Goal: Check status: Check status

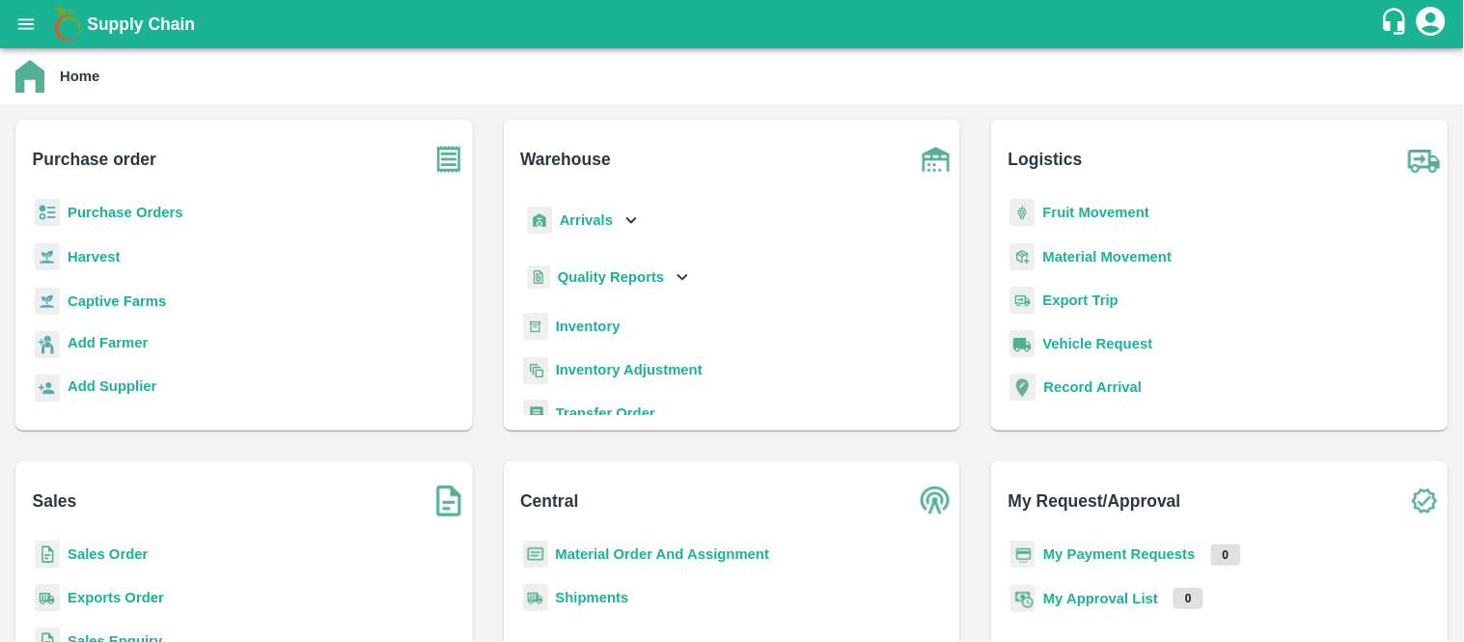
click at [143, 208] on b "Purchase Orders" at bounding box center [126, 212] width 116 height 15
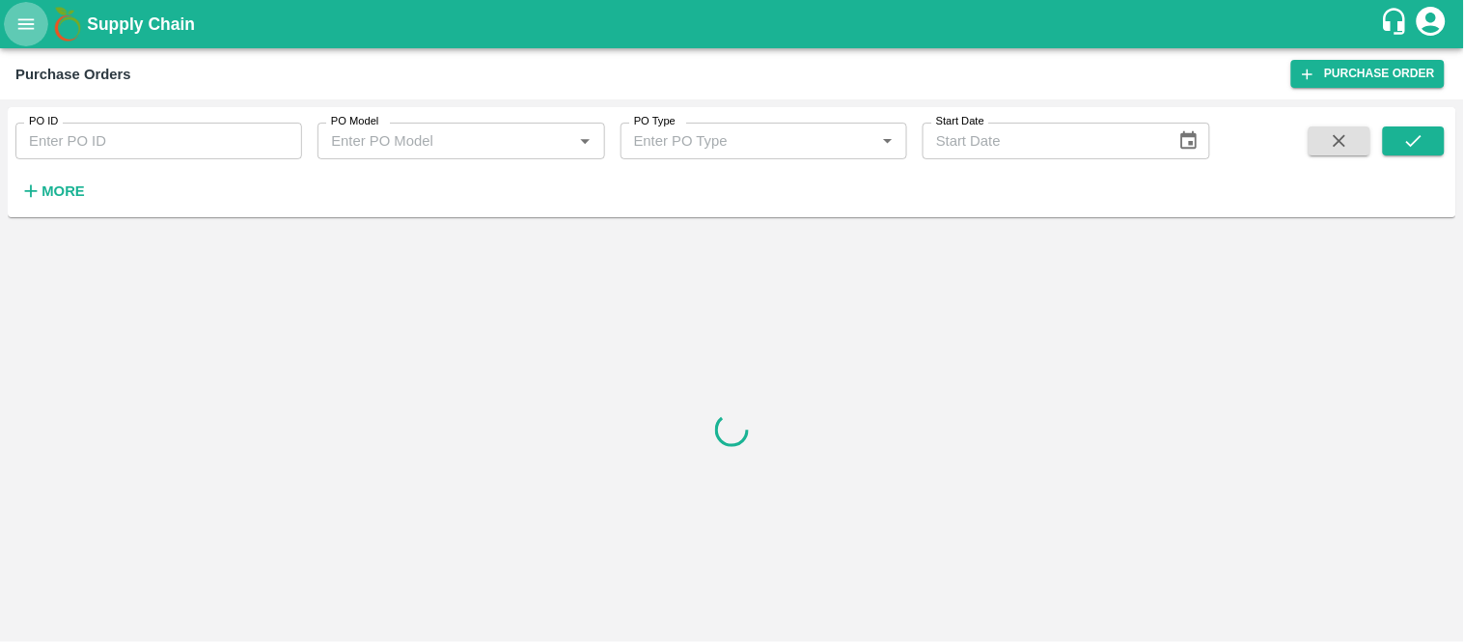
click at [16, 35] on button "open drawer" at bounding box center [26, 24] width 44 height 44
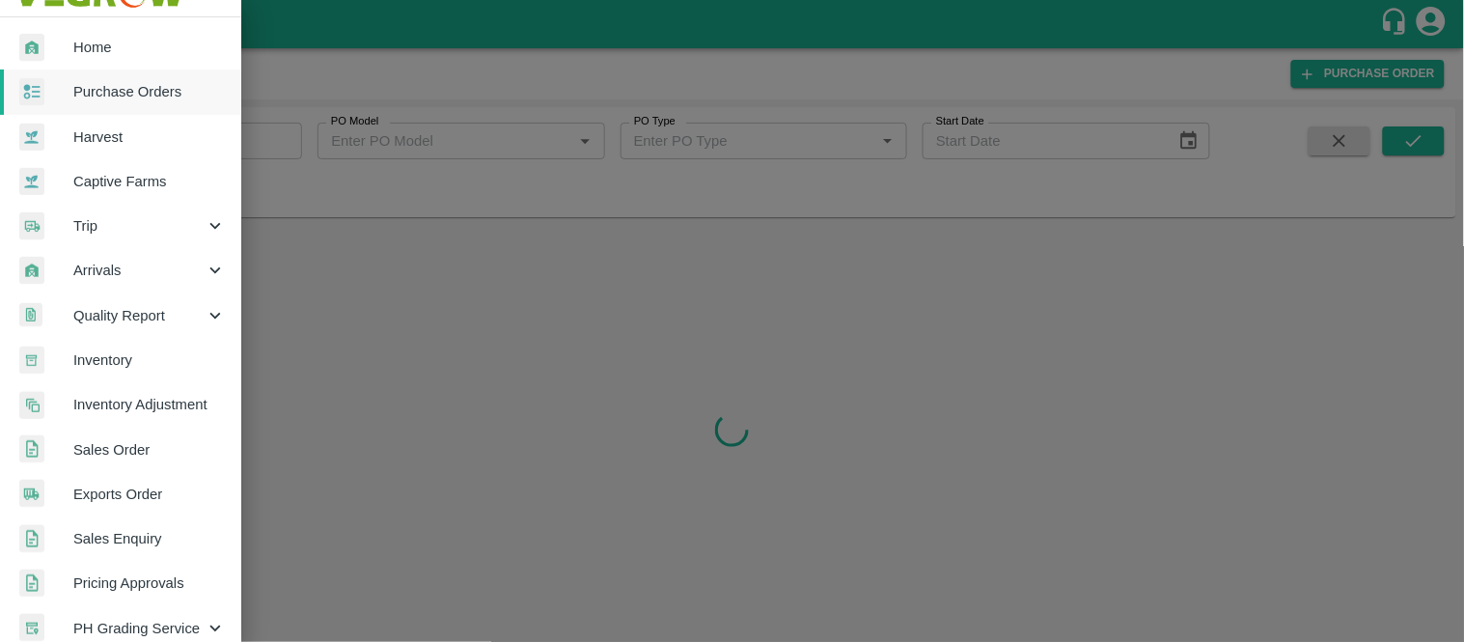
scroll to position [33, 0]
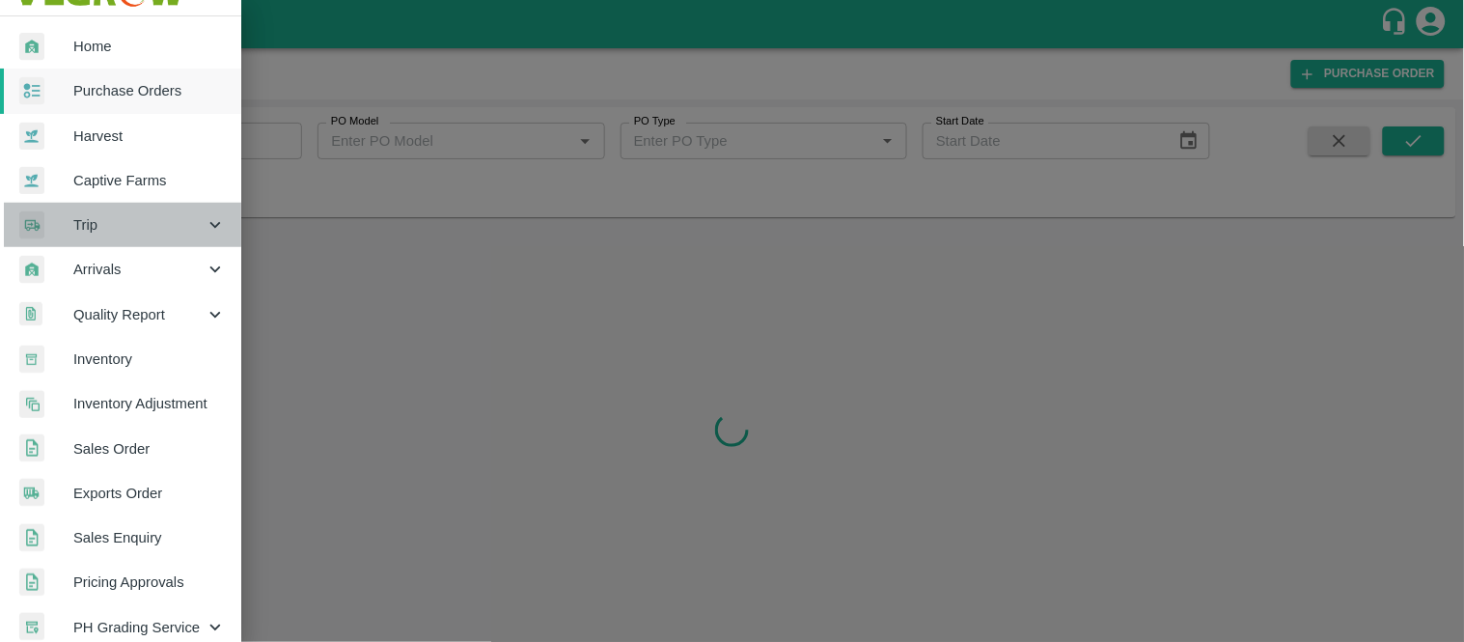
click at [175, 216] on span "Trip" at bounding box center [138, 224] width 131 height 21
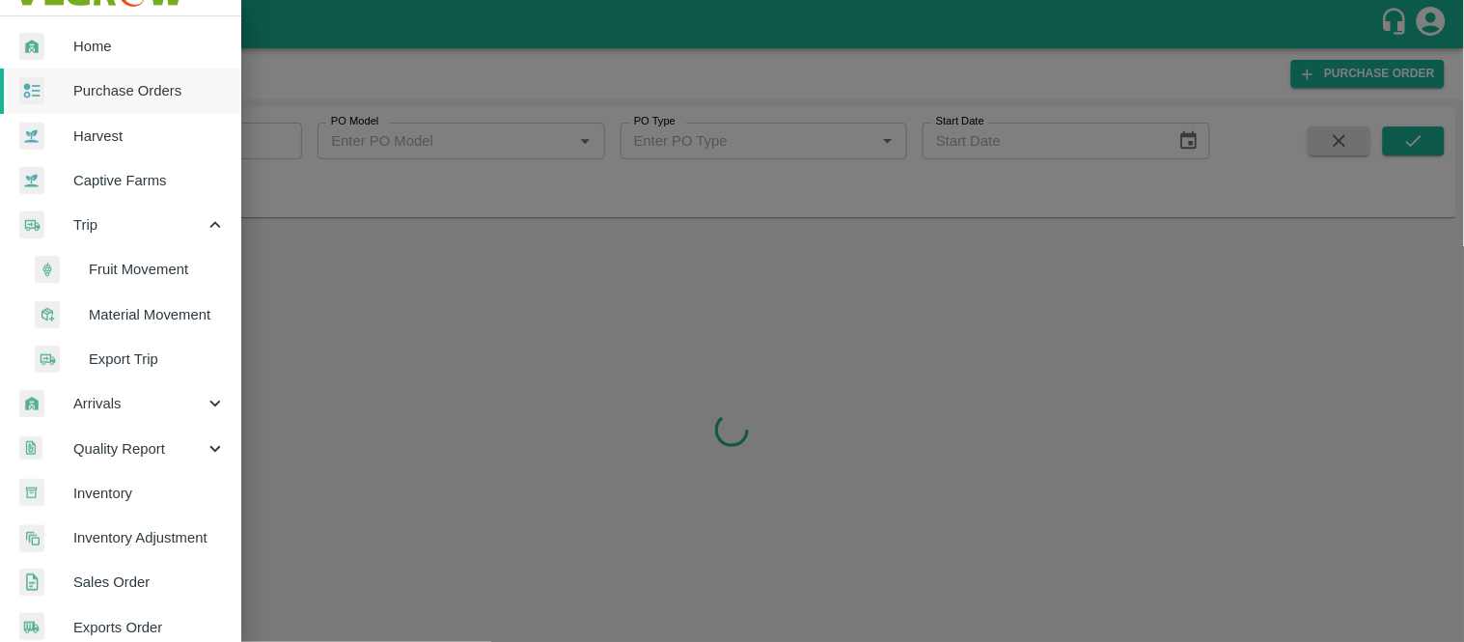
click at [112, 267] on span "Fruit Movement" at bounding box center [157, 269] width 137 height 21
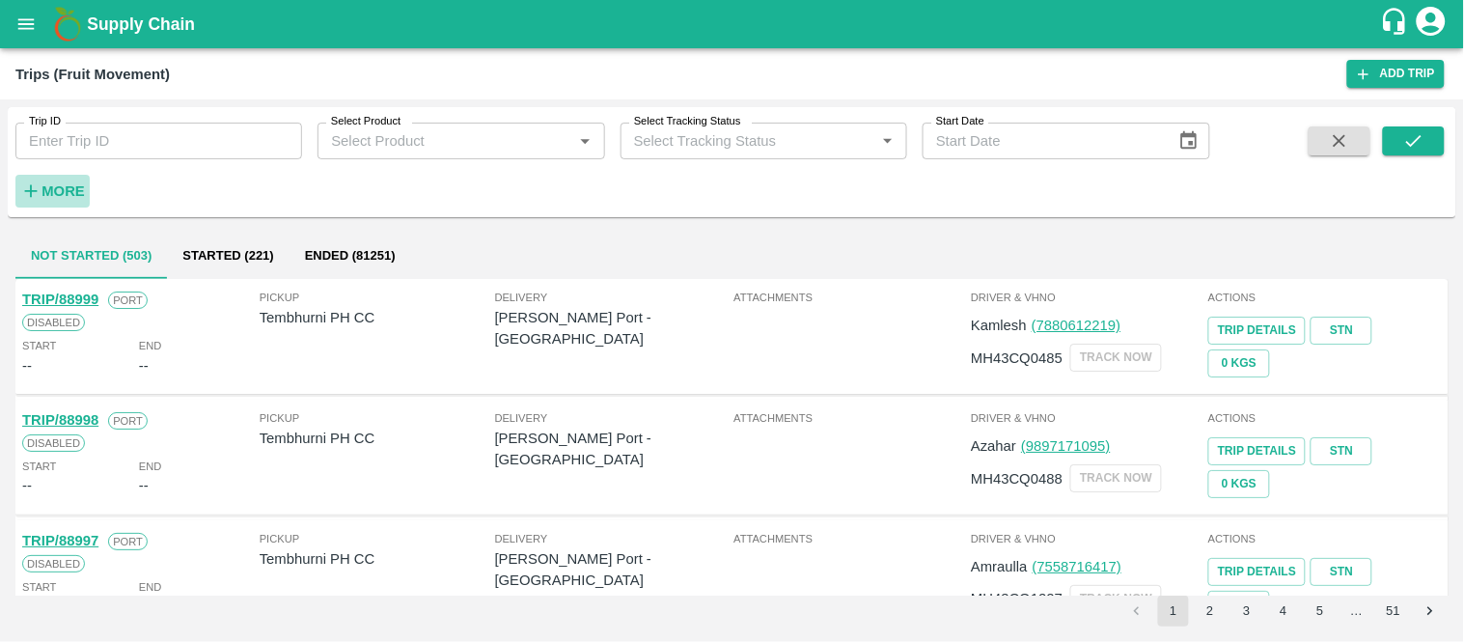
click at [49, 195] on strong "More" at bounding box center [63, 190] width 43 height 15
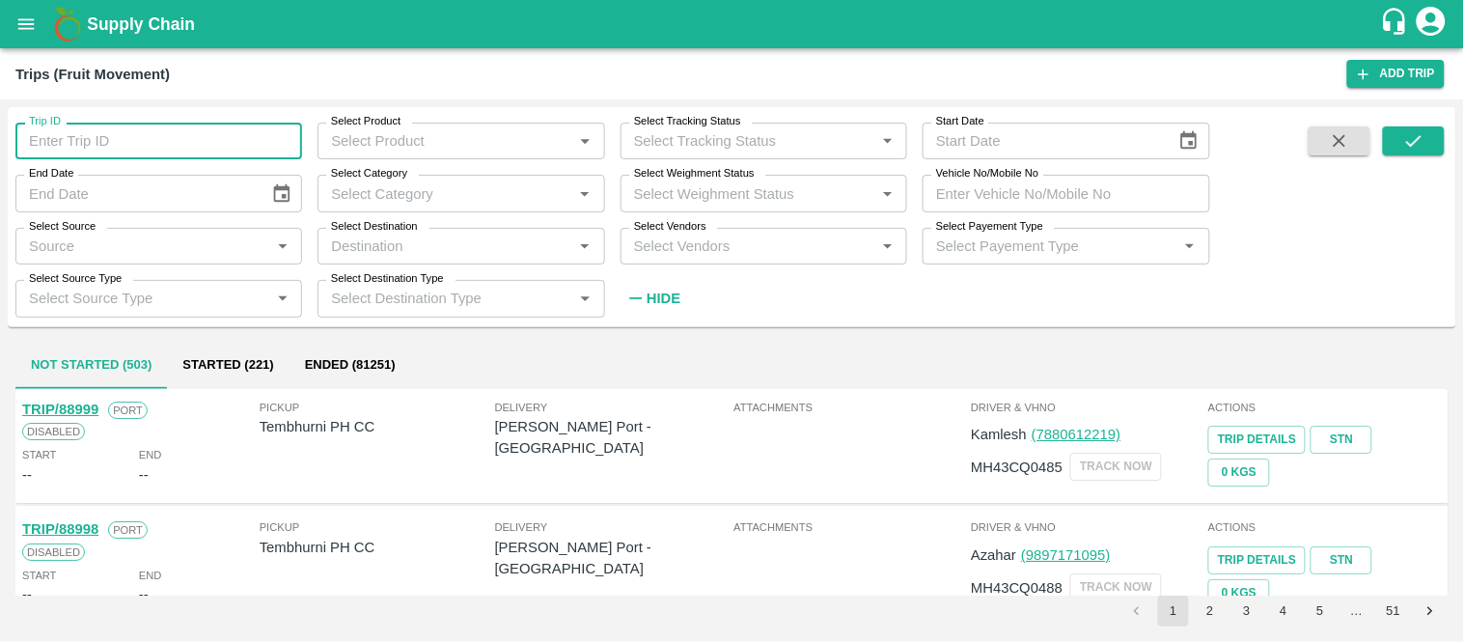
click at [116, 150] on input "Trip ID" at bounding box center [158, 141] width 287 height 37
type input "75810"
click at [1391, 149] on button "submit" at bounding box center [1414, 140] width 62 height 29
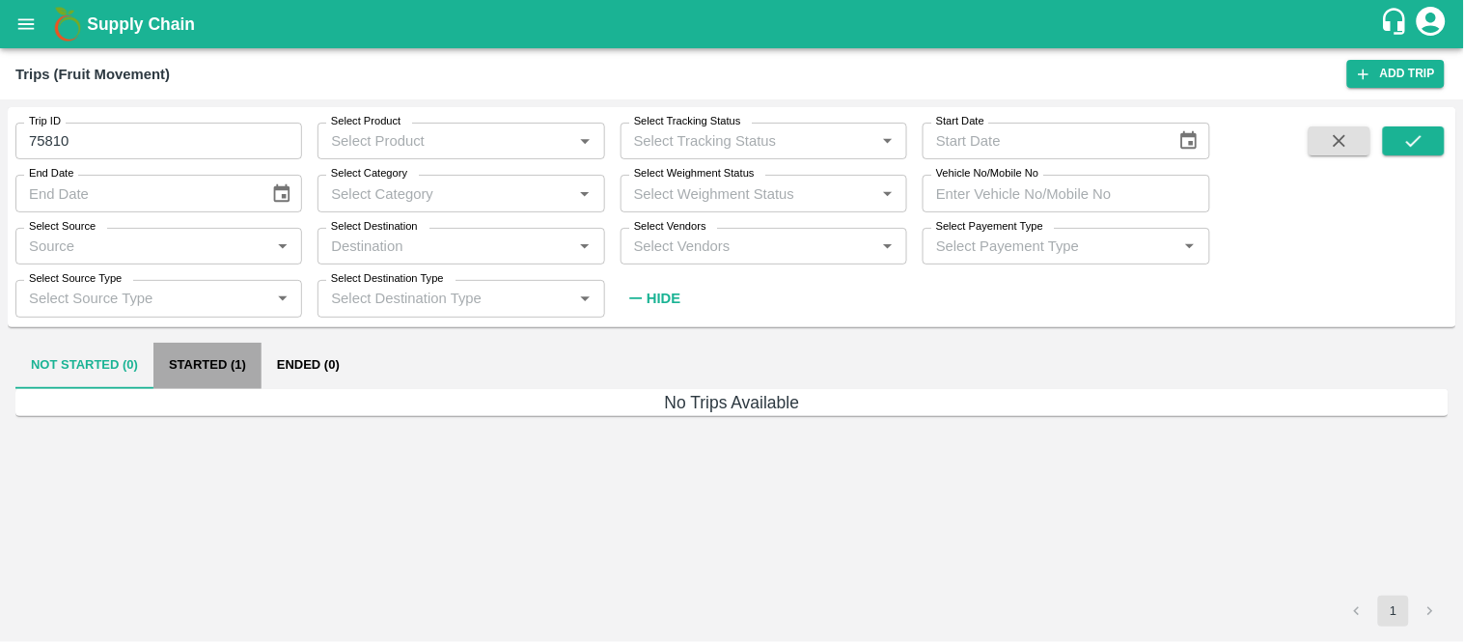
click at [229, 365] on button "Started (1)" at bounding box center [207, 366] width 108 height 46
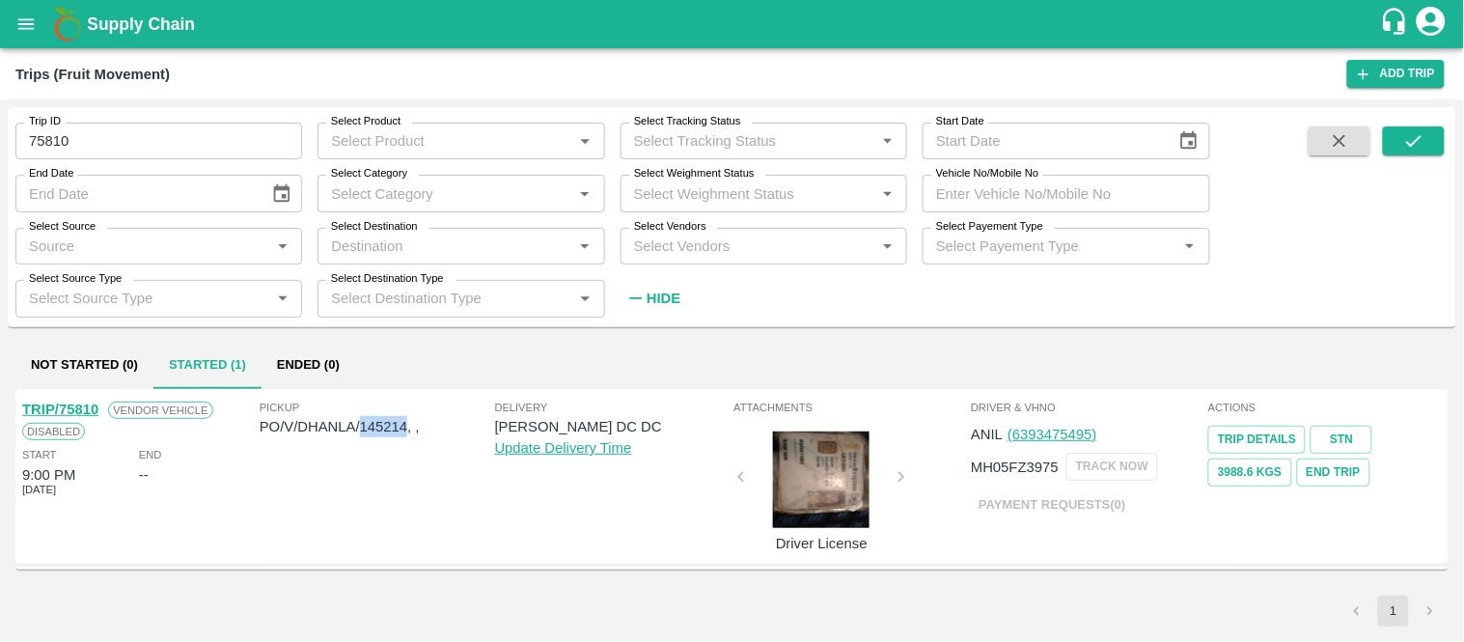
drag, startPoint x: 405, startPoint y: 429, endPoint x: 358, endPoint y: 422, distance: 47.8
click at [358, 422] on p "PO/V/DHANLA/145214, ," at bounding box center [377, 426] width 235 height 21
copy p "145214"
click at [21, 21] on icon "open drawer" at bounding box center [25, 24] width 21 height 21
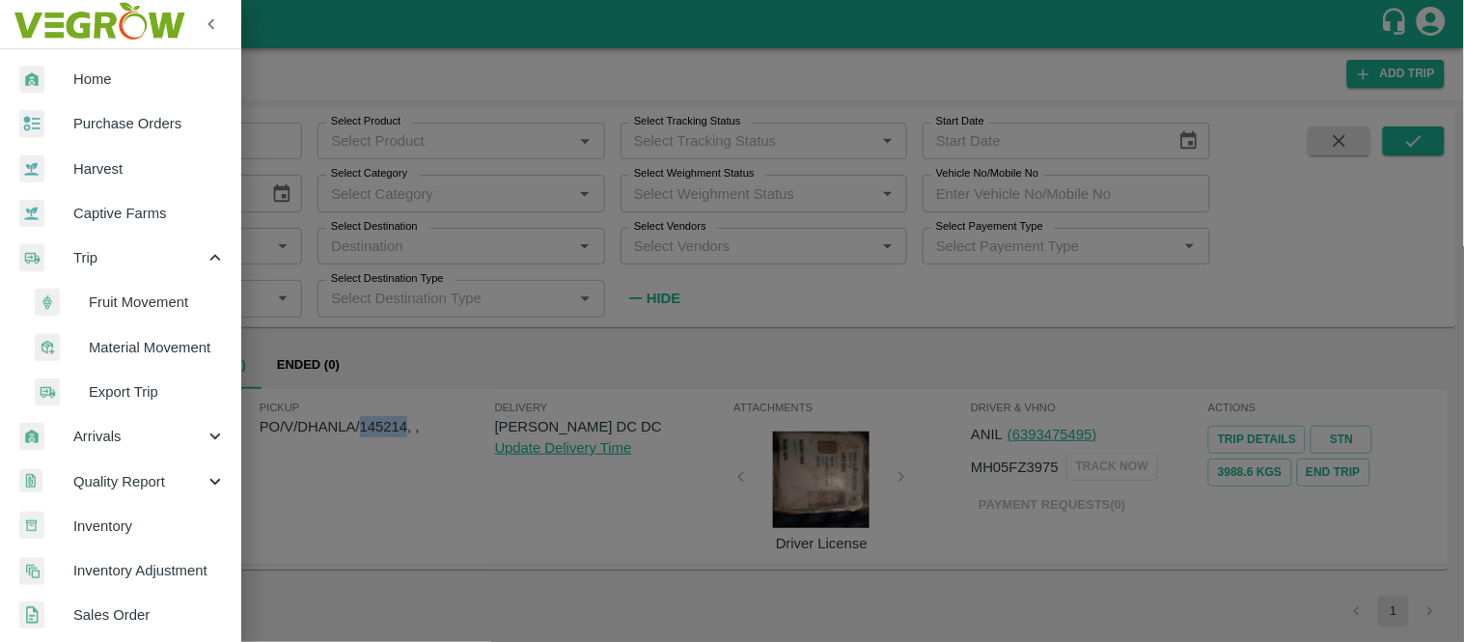
click at [100, 66] on link "Home" at bounding box center [120, 79] width 241 height 44
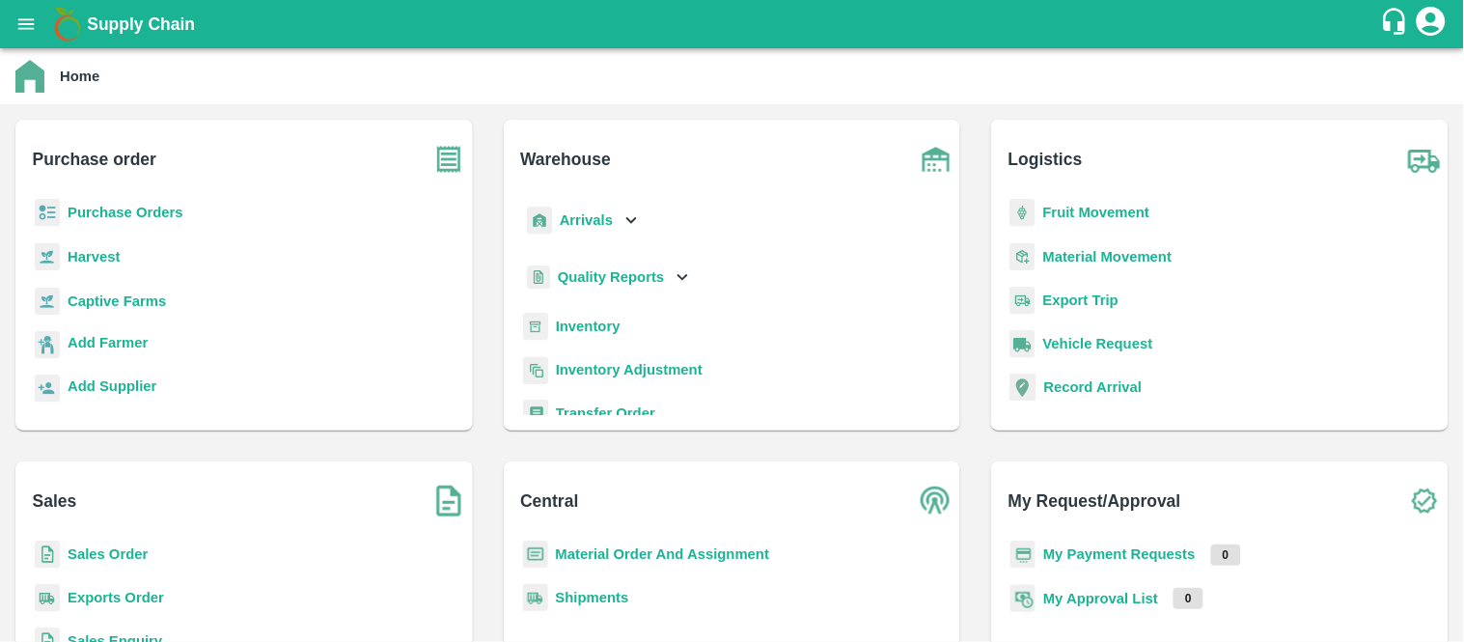
click at [119, 216] on b "Purchase Orders" at bounding box center [126, 212] width 116 height 15
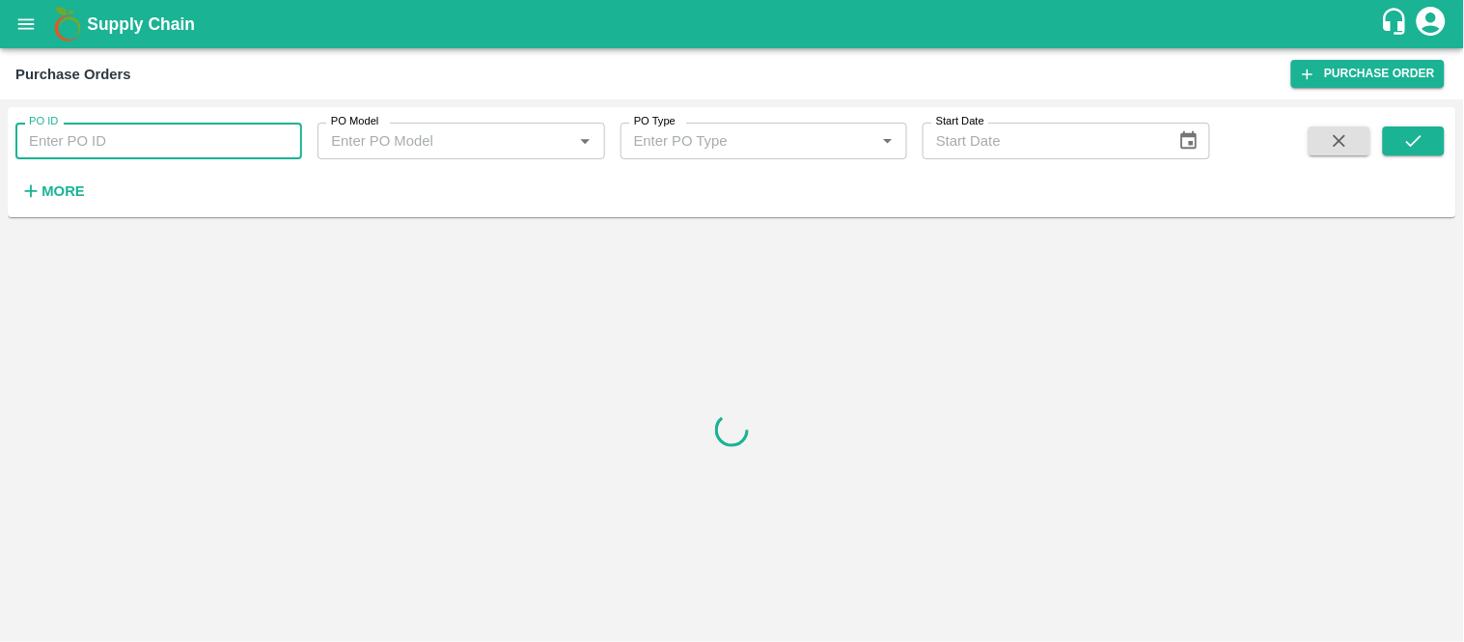
click at [85, 140] on input "PO ID" at bounding box center [158, 141] width 287 height 37
paste input "145214"
click at [1411, 141] on icon "submit" at bounding box center [1413, 140] width 21 height 21
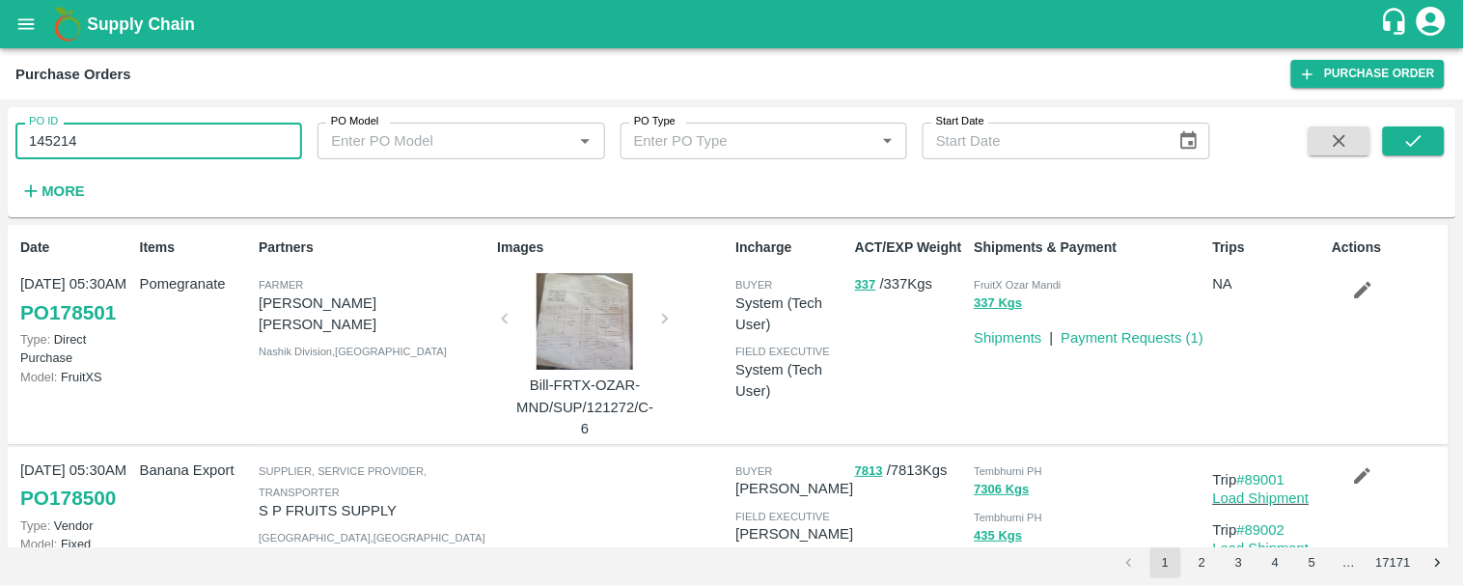
click at [108, 142] on input "145214" at bounding box center [158, 141] width 287 height 37
type input "1"
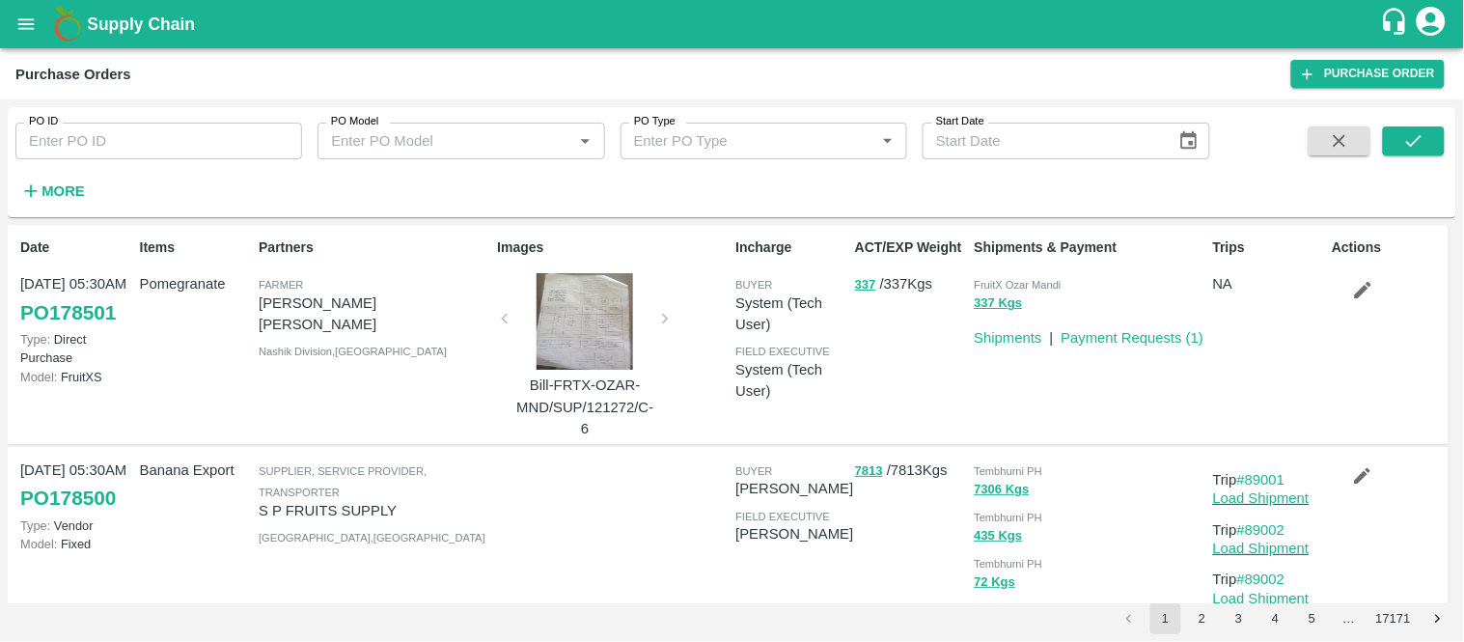
drag, startPoint x: 15, startPoint y: 17, endPoint x: 29, endPoint y: 22, distance: 14.3
click at [29, 22] on icon "open drawer" at bounding box center [25, 24] width 21 height 21
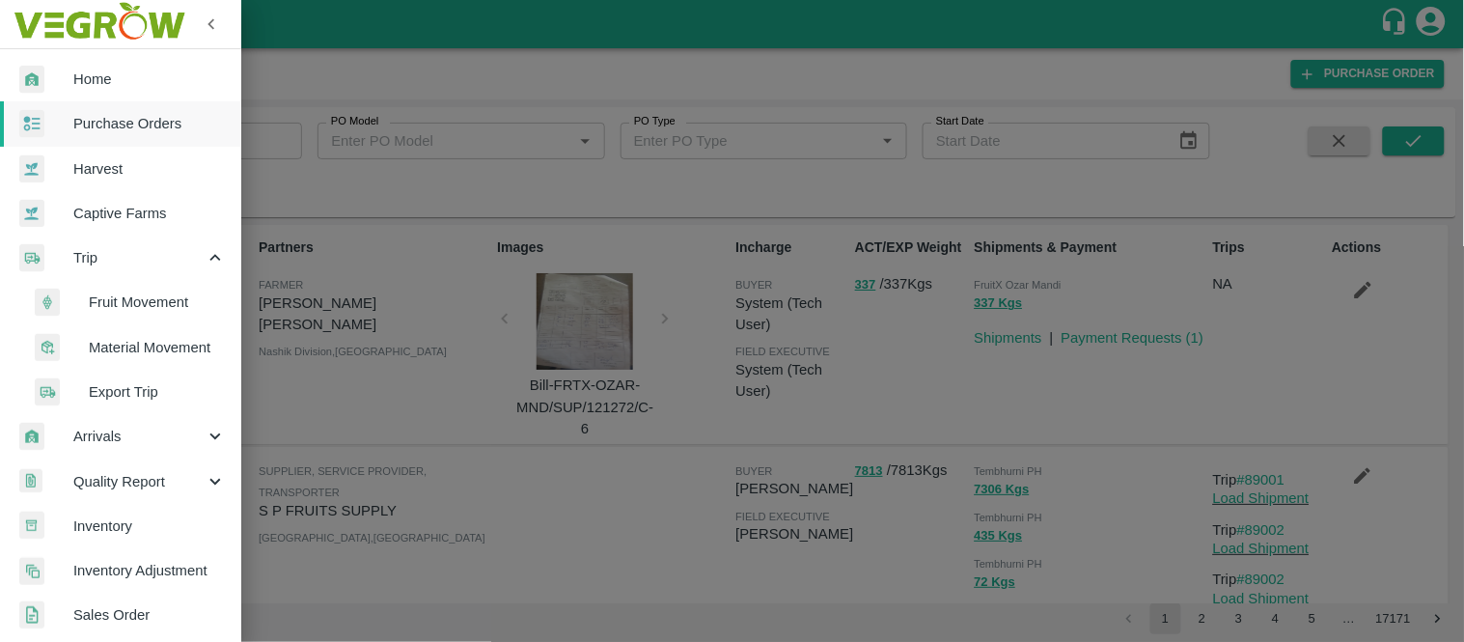
click at [29, 22] on img at bounding box center [99, 24] width 180 height 60
click at [128, 300] on span "Fruit Movement" at bounding box center [157, 301] width 137 height 21
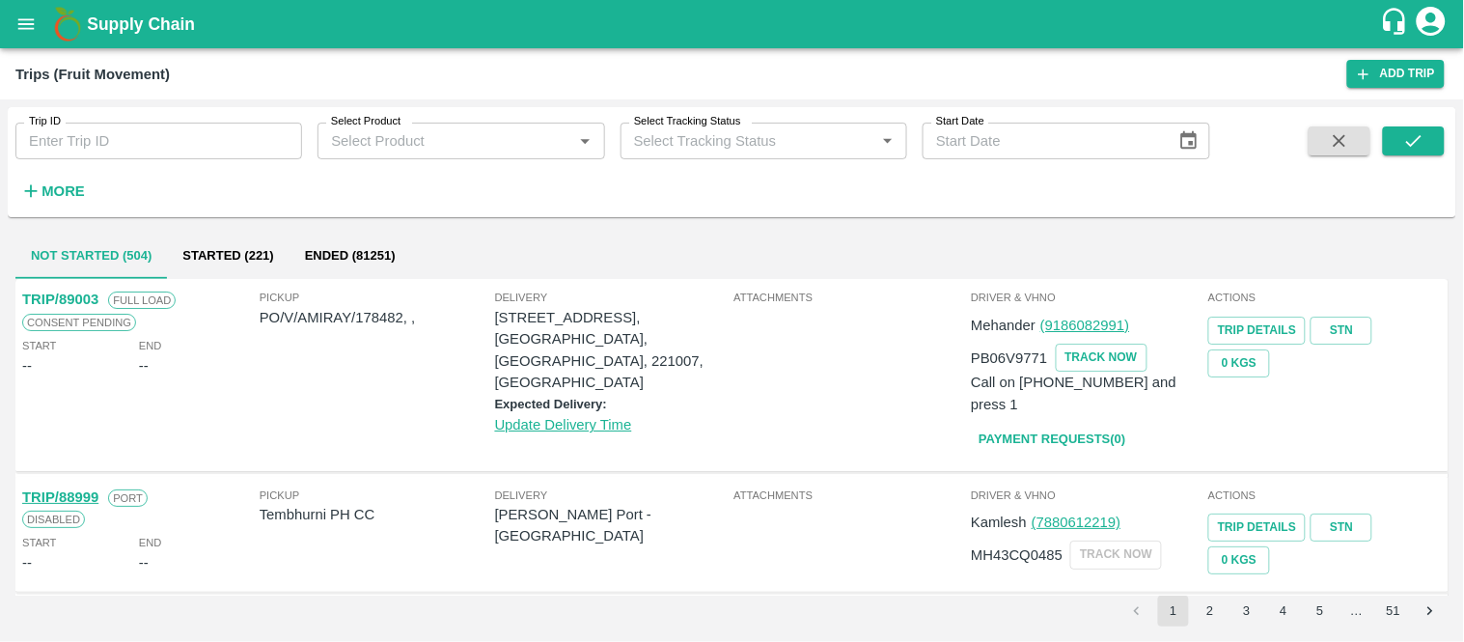
click at [99, 141] on input "Trip ID" at bounding box center [158, 141] width 287 height 37
type input "75810"
click at [1398, 136] on button "submit" at bounding box center [1414, 140] width 62 height 29
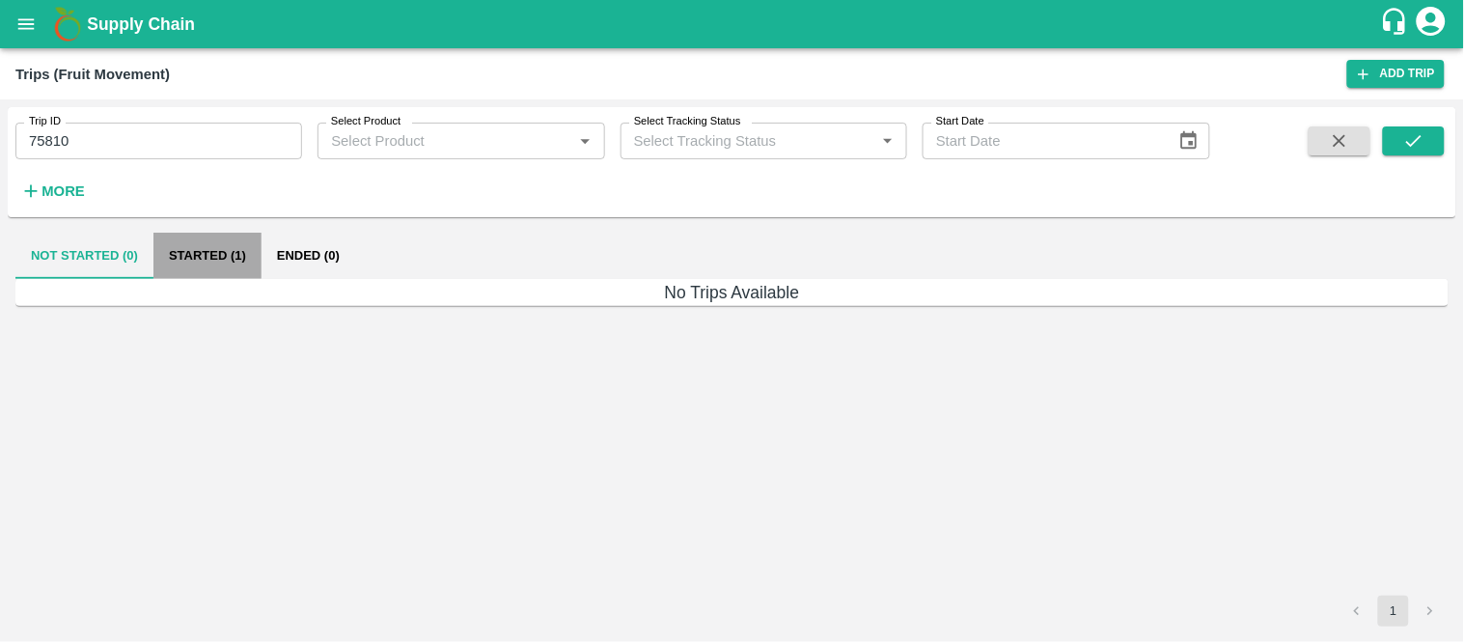
click at [227, 258] on button "Started (1)" at bounding box center [207, 256] width 108 height 46
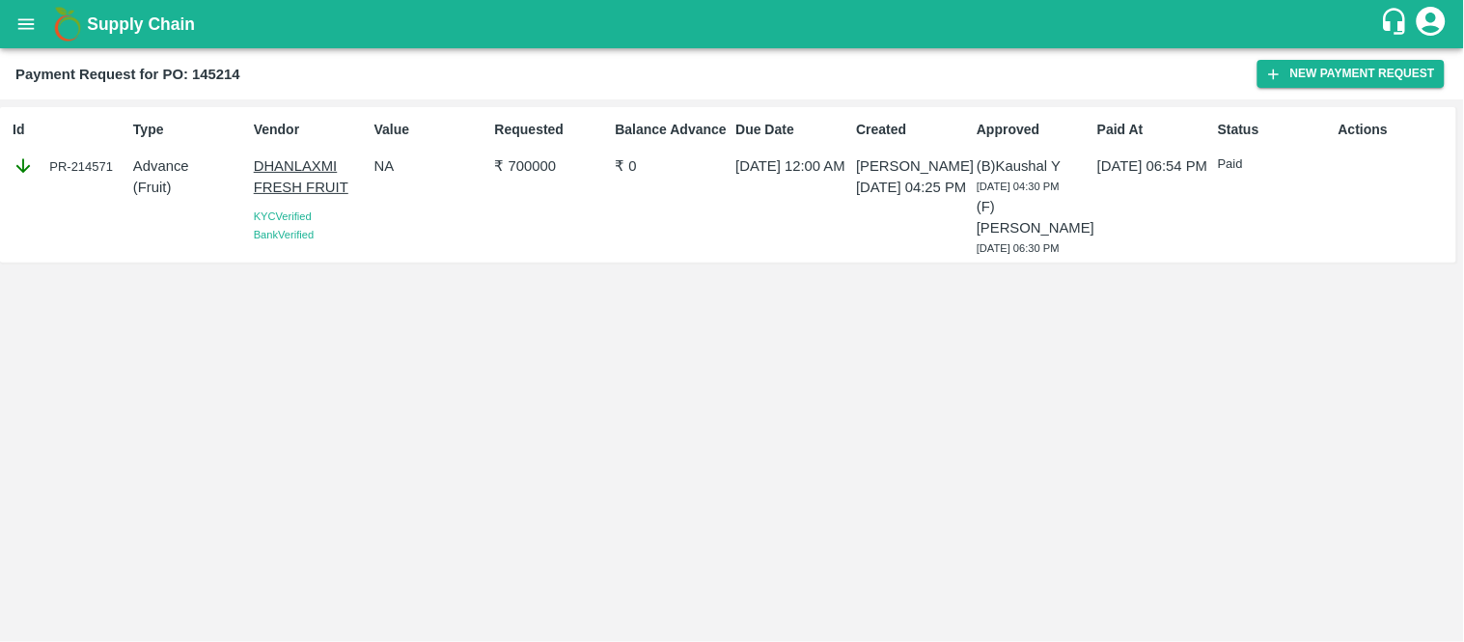
click at [527, 168] on p "₹ 700000" at bounding box center [551, 165] width 113 height 21
